Goal: Information Seeking & Learning: Compare options

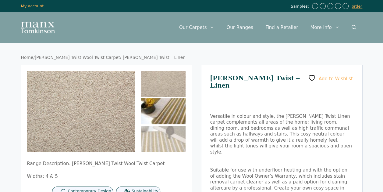
click at [169, 108] on img at bounding box center [163, 111] width 45 height 26
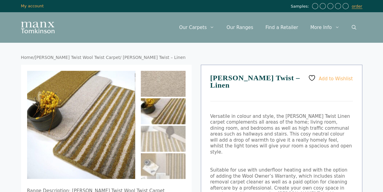
click at [172, 90] on img at bounding box center [163, 84] width 45 height 26
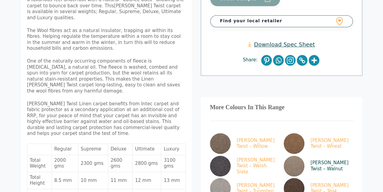
scroll to position [305, 0]
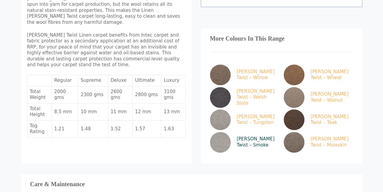
click at [225, 132] on img at bounding box center [220, 142] width 21 height 21
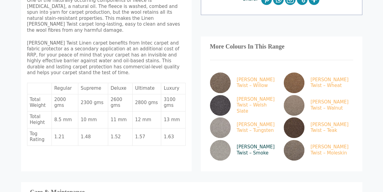
scroll to position [244, 0]
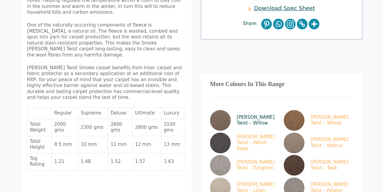
scroll to position [305, 0]
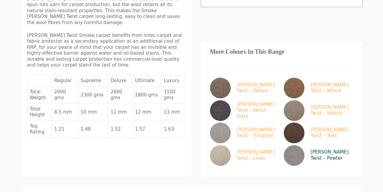
click at [296, 145] on img at bounding box center [294, 155] width 21 height 21
